Goal: Contribute content: Contribute content

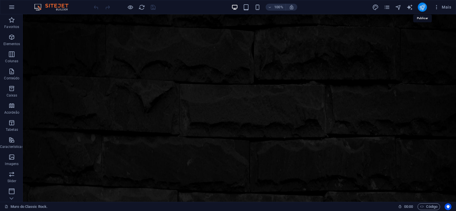
click at [423, 9] on icon "publish" at bounding box center [422, 7] width 7 height 7
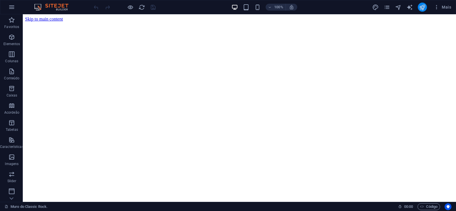
click at [420, 4] on button "publish" at bounding box center [422, 7] width 9 height 9
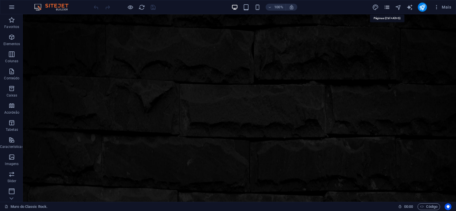
click at [388, 5] on icon "pages" at bounding box center [387, 7] width 7 height 7
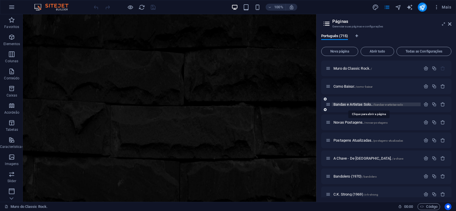
click at [351, 105] on span "Bandas e Artistas Solo.. /bandas-e-artistas-solo" at bounding box center [369, 104] width 70 height 4
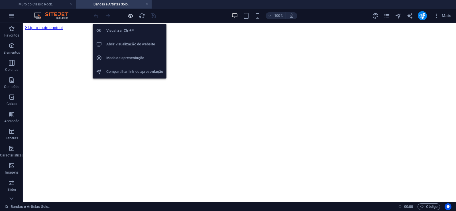
click at [130, 15] on icon "button" at bounding box center [130, 16] width 7 height 7
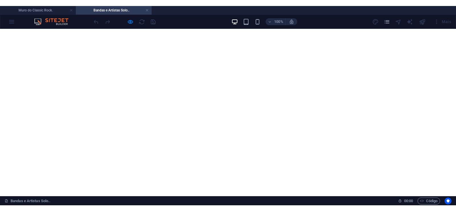
scroll to position [4877, 0]
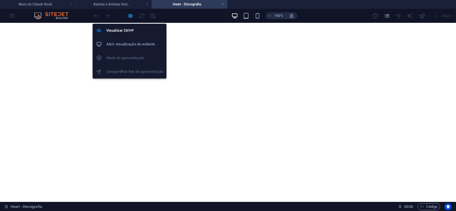
click at [130, 16] on icon "button" at bounding box center [130, 16] width 7 height 7
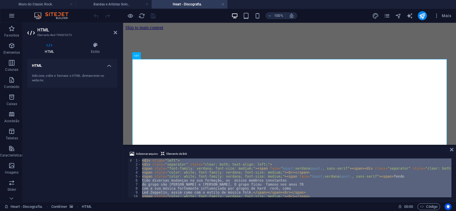
click at [314, 178] on div "< div align = "left" > < div class = "separator" style = "clear: both; text-ali…" at bounding box center [296, 177] width 311 height 39
paste textarea
type textarea "</div></div>"
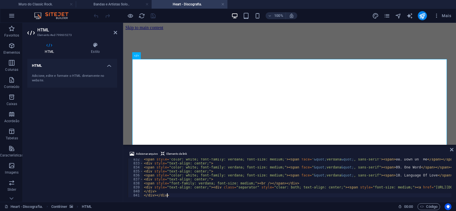
scroll to position [3320, 0]
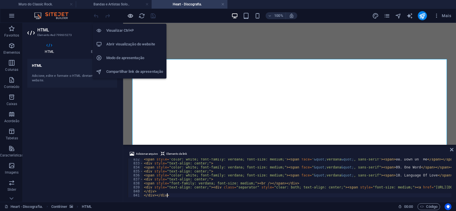
click at [130, 13] on icon "button" at bounding box center [130, 16] width 7 height 7
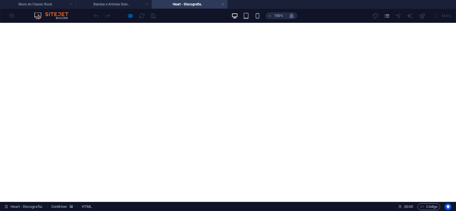
scroll to position [902, 0]
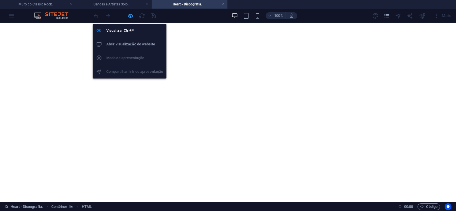
click at [132, 17] on icon "button" at bounding box center [130, 16] width 7 height 7
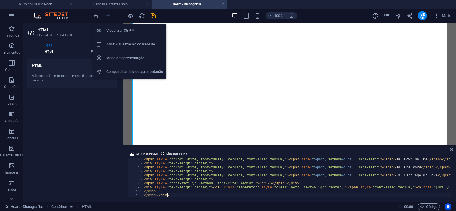
scroll to position [3320, 0]
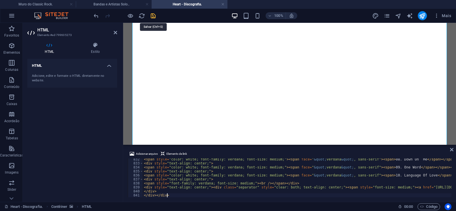
click at [154, 17] on icon "save" at bounding box center [153, 16] width 7 height 7
click at [223, 4] on link at bounding box center [223, 4] width 3 height 5
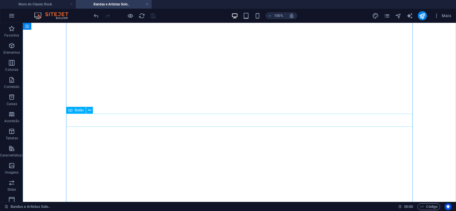
scroll to position [4936, 0]
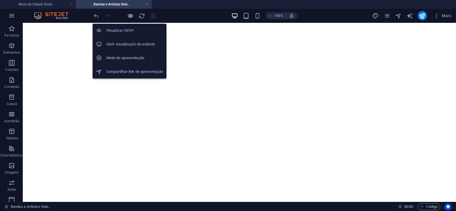
drag, startPoint x: 127, startPoint y: 15, endPoint x: 208, endPoint y: 58, distance: 91.5
click at [127, 15] on icon "button" at bounding box center [130, 16] width 7 height 7
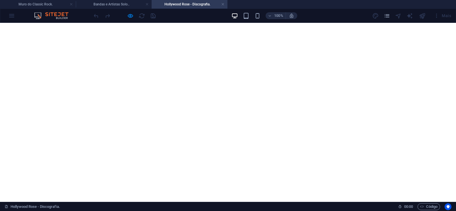
scroll to position [960, 0]
click div "Hollywood Rose foi [PERSON_NAME] norte-americana de hard Rock, formada em [GEOG…"
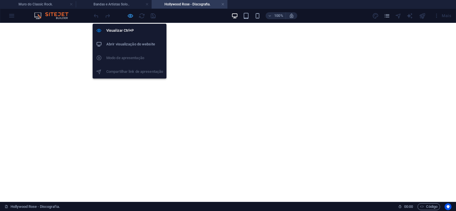
click at [129, 17] on icon "button" at bounding box center [130, 16] width 7 height 7
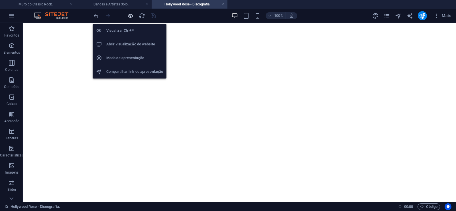
click at [129, 17] on icon "button" at bounding box center [130, 16] width 7 height 7
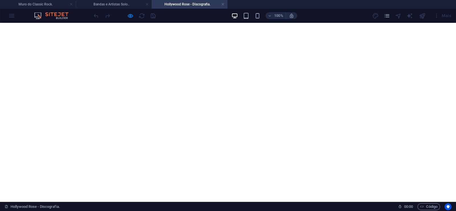
click img
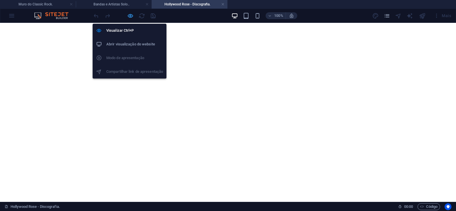
click at [133, 15] on icon "button" at bounding box center [130, 16] width 7 height 7
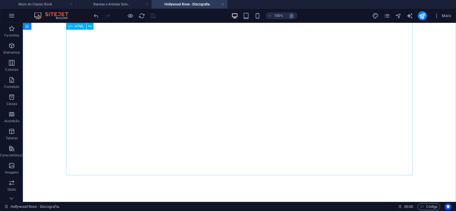
scroll to position [1077, 0]
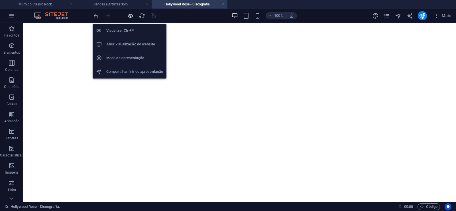
click at [130, 17] on icon "button" at bounding box center [130, 16] width 7 height 7
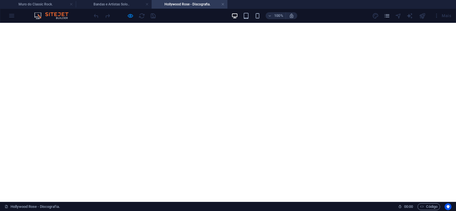
scroll to position [0, 0]
click div
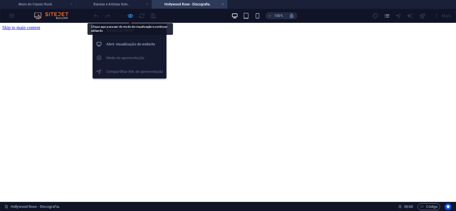
click at [133, 17] on icon "button" at bounding box center [130, 16] width 7 height 7
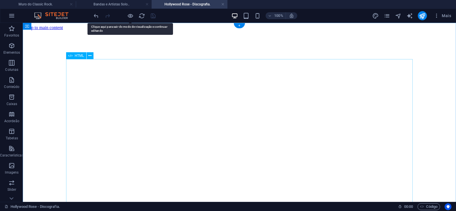
click div "Hollywood Rose foi [PERSON_NAME] norte-americana de hard Rock, formada em [GEOG…"
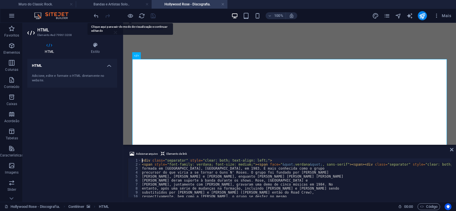
type textarea "[PERSON_NAME], juntamente com [PERSON_NAME], gravaram uma demo de cinco músicas…"
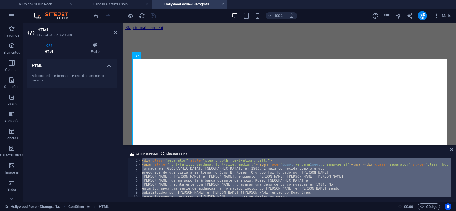
click at [339, 183] on div "< div class = "separator" style = "clear: both; text-align: left;" > < span sty…" at bounding box center [296, 177] width 311 height 39
type textarea "[PERSON_NAME], juntamente com [PERSON_NAME], gravaram uma demo de cinco músicas…"
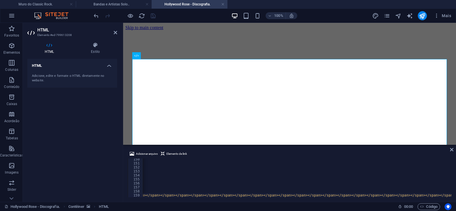
scroll to position [0, 15550]
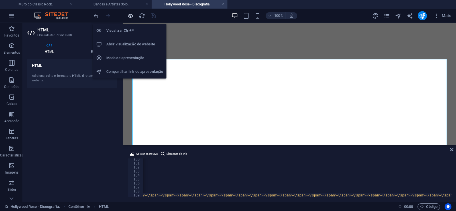
click at [130, 15] on icon "button" at bounding box center [130, 16] width 7 height 7
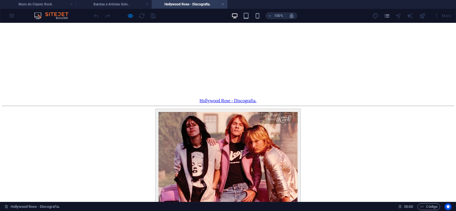
scroll to position [1309, 0]
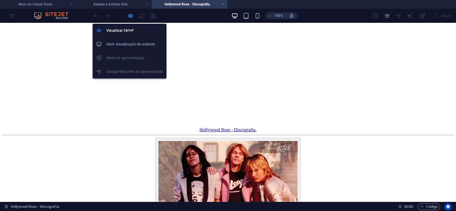
click at [128, 15] on icon "button" at bounding box center [130, 16] width 7 height 7
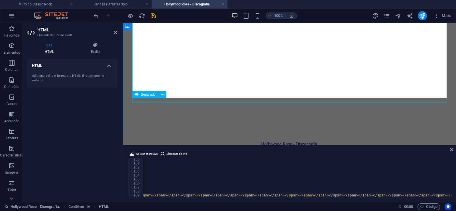
scroll to position [0, 15529]
click at [452, 149] on icon at bounding box center [451, 149] width 3 height 5
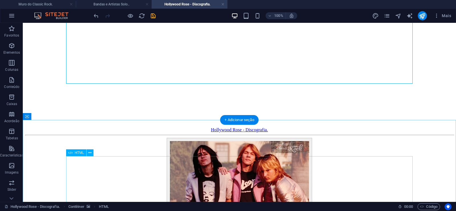
click div "Daughtry é [PERSON_NAME] norte-americana de rock liderada pelo ex-participante …"
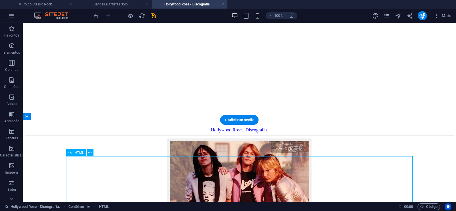
scroll to position [1300, 0]
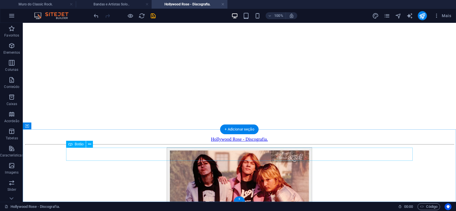
click div "Daughtry - Discografia."
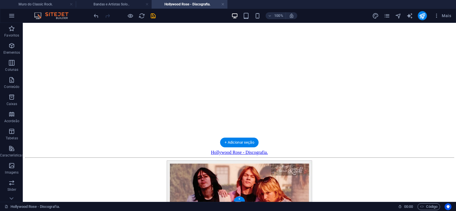
click figure
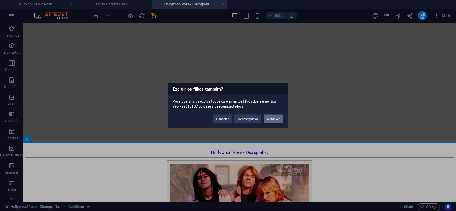
drag, startPoint x: 269, startPoint y: 120, endPoint x: 267, endPoint y: 152, distance: 32.0
click at [269, 120] on button "Remover" at bounding box center [274, 118] width 20 height 9
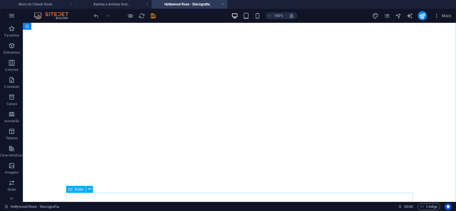
scroll to position [1199, 0]
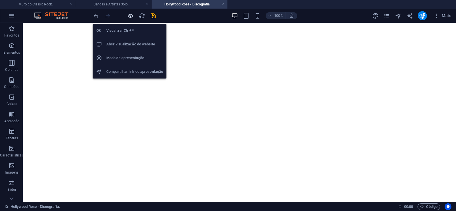
click at [132, 14] on icon "button" at bounding box center [130, 16] width 7 height 7
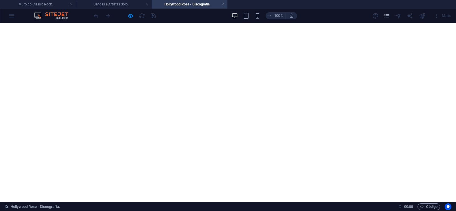
scroll to position [1228, 0]
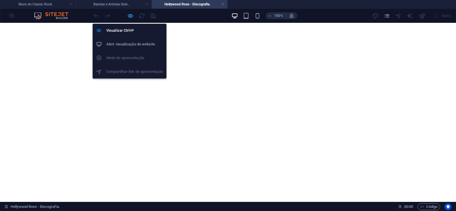
click at [129, 17] on icon "button" at bounding box center [130, 16] width 7 height 7
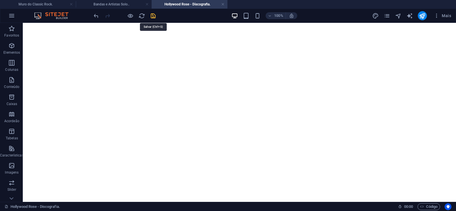
click at [153, 15] on icon "save" at bounding box center [153, 16] width 7 height 7
click at [223, 3] on link at bounding box center [222, 4] width 3 height 5
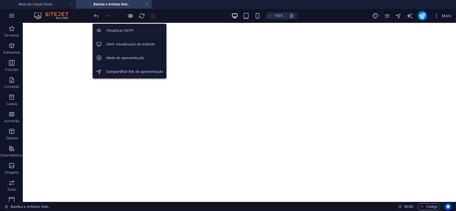
click at [131, 14] on icon "button" at bounding box center [130, 16] width 7 height 7
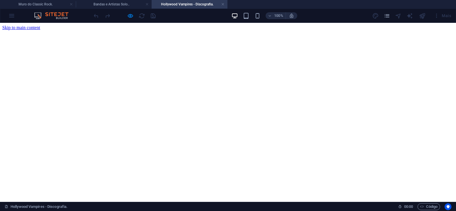
scroll to position [0, 0]
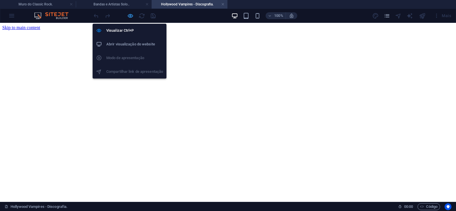
click at [133, 16] on icon "button" at bounding box center [130, 16] width 7 height 7
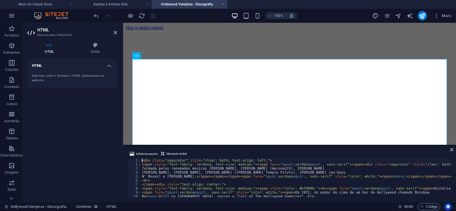
type textarea "<br>"
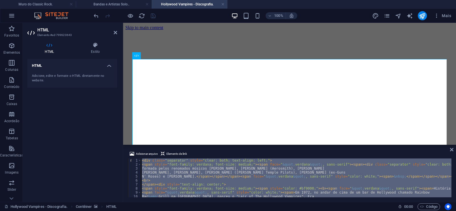
click at [326, 178] on div "< div class = "separator" style = "clear: both; text-align: left;" > < span sty…" at bounding box center [296, 177] width 311 height 39
type textarea "N' Roses) e [PERSON_NAME].</span></span></span><span face="&quot;verdana&quot; …"
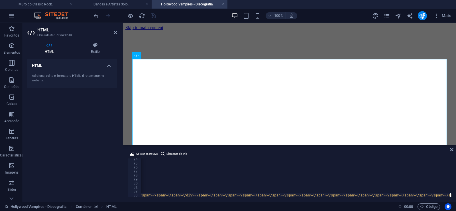
scroll to position [0, 14450]
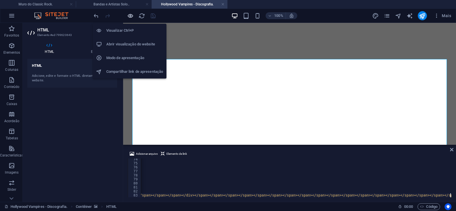
click at [129, 17] on icon "button" at bounding box center [130, 16] width 7 height 7
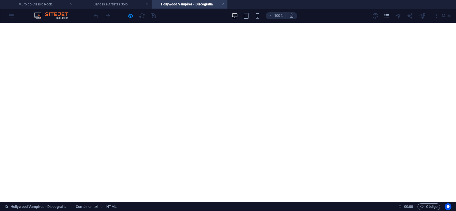
scroll to position [1114, 0]
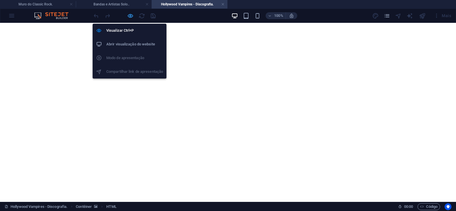
click at [130, 15] on icon "button" at bounding box center [130, 16] width 7 height 7
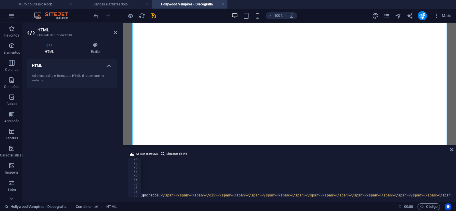
scroll to position [0, 14427]
click at [153, 17] on icon "save" at bounding box center [153, 16] width 7 height 7
click at [223, 3] on link at bounding box center [222, 4] width 3 height 5
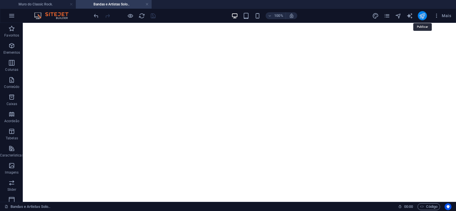
click at [421, 17] on icon "publish" at bounding box center [422, 16] width 7 height 7
